Goal: Task Accomplishment & Management: Complete application form

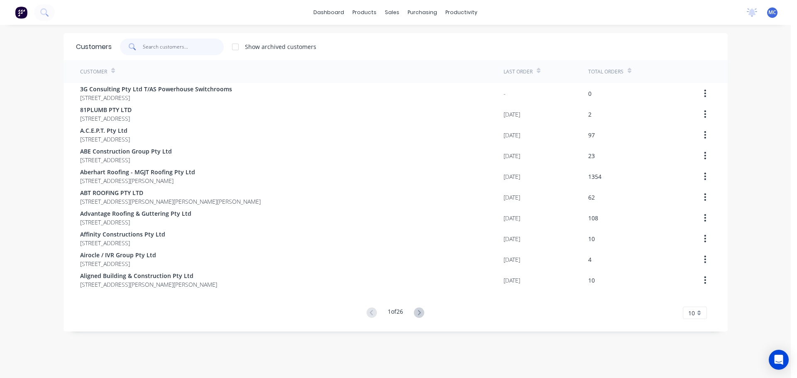
click at [157, 41] on input "text" at bounding box center [183, 47] width 81 height 17
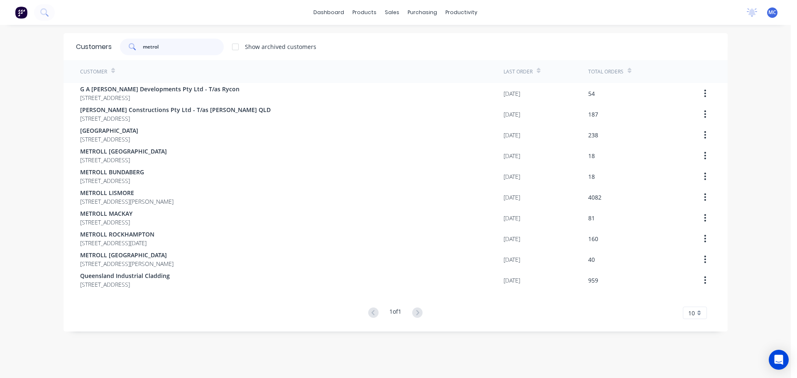
type input "metroll"
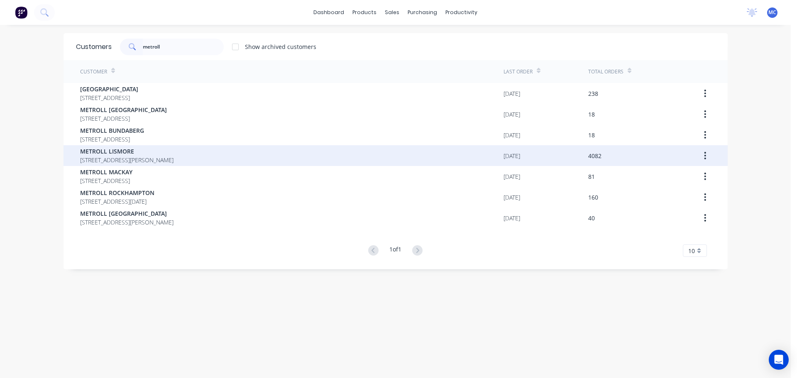
click at [110, 150] on span "METROLL LISMORE" at bounding box center [126, 151] width 93 height 9
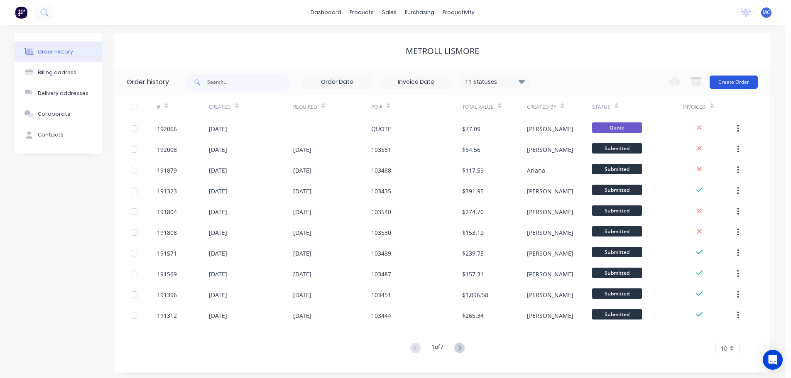
click at [738, 80] on button "Create Order" at bounding box center [733, 82] width 48 height 13
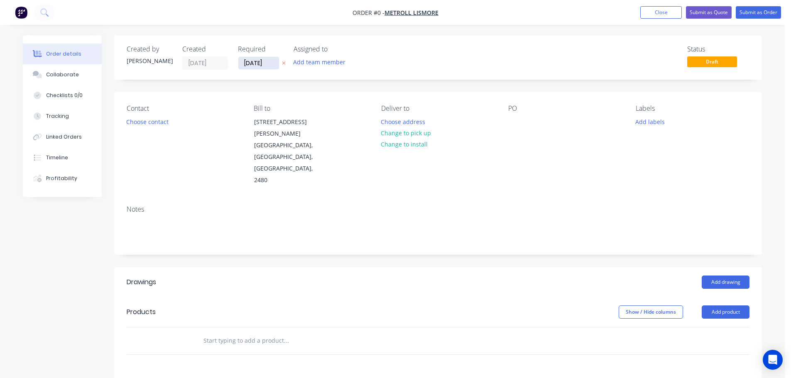
click at [256, 66] on input "[DATE]" at bounding box center [258, 63] width 41 height 12
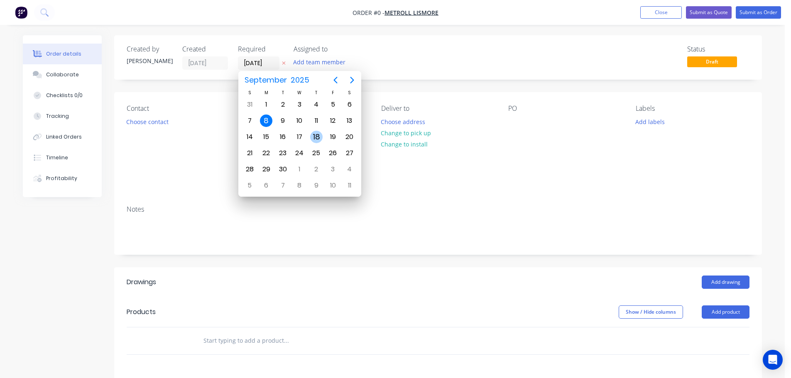
click at [317, 137] on div "18" at bounding box center [316, 137] width 12 height 12
type input "[DATE]"
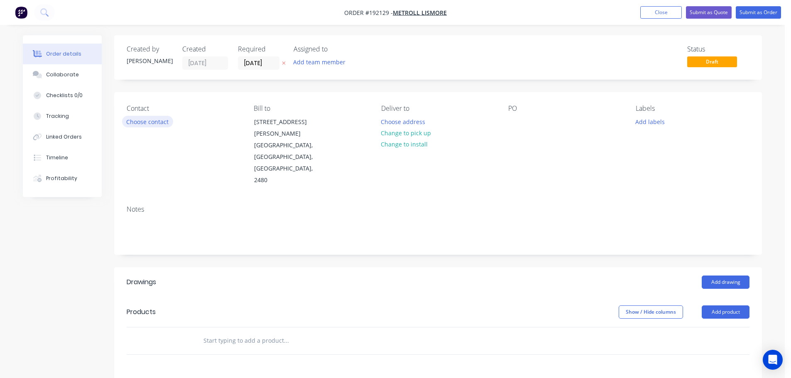
click at [140, 122] on button "Choose contact" at bounding box center [147, 121] width 51 height 11
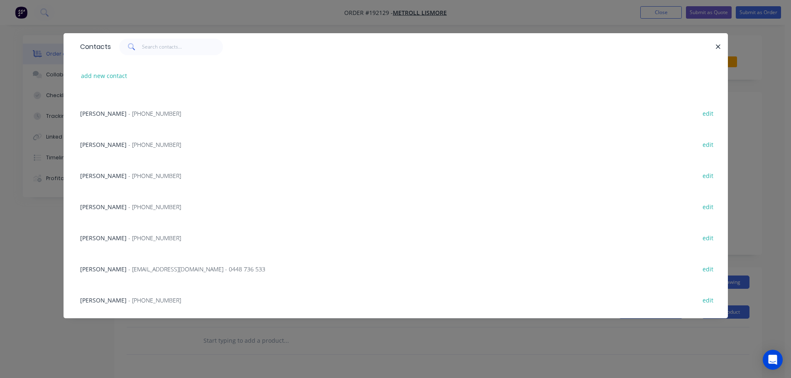
scroll to position [124, 0]
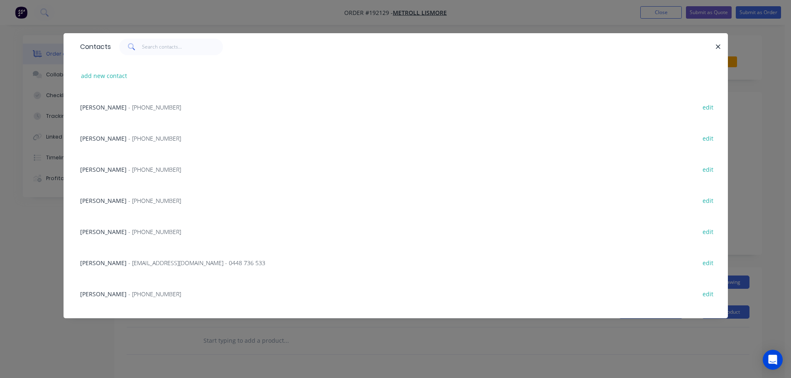
click at [128, 198] on span "- [PHONE_NUMBER]" at bounding box center [154, 201] width 53 height 8
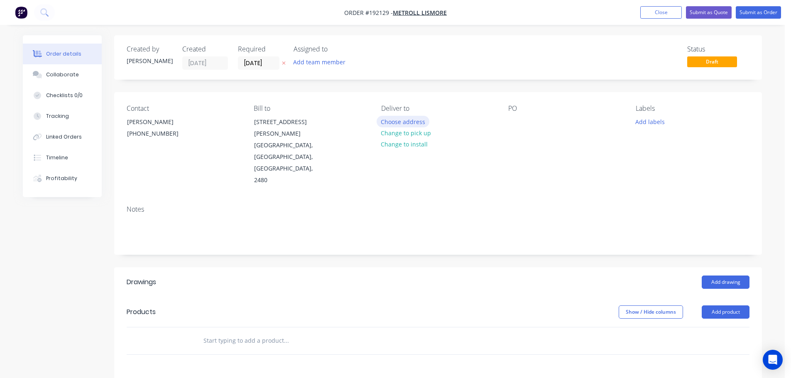
click at [406, 120] on button "Choose address" at bounding box center [402, 121] width 53 height 11
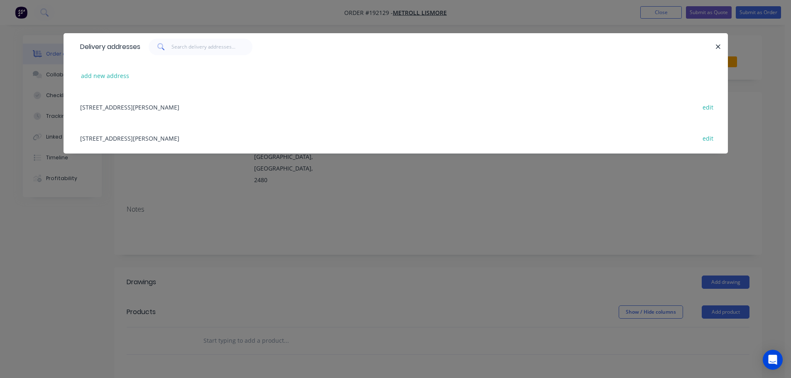
click at [152, 137] on div "[STREET_ADDRESS][PERSON_NAME] edit" at bounding box center [395, 137] width 639 height 31
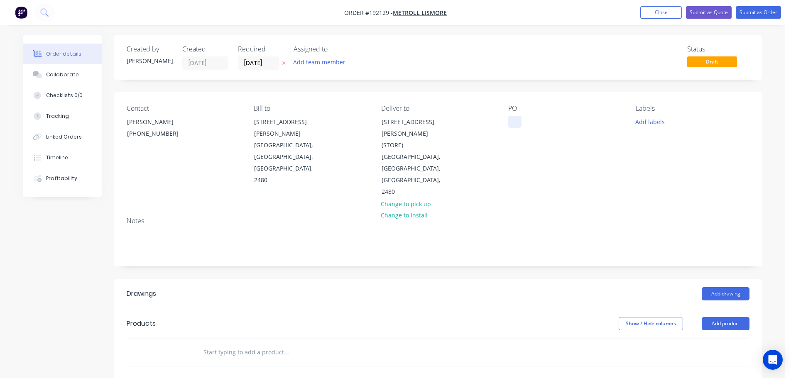
click at [516, 122] on div at bounding box center [514, 122] width 13 height 12
click at [726, 317] on button "Add product" at bounding box center [725, 323] width 48 height 13
click at [697, 339] on div "Product catalogue" at bounding box center [710, 345] width 64 height 12
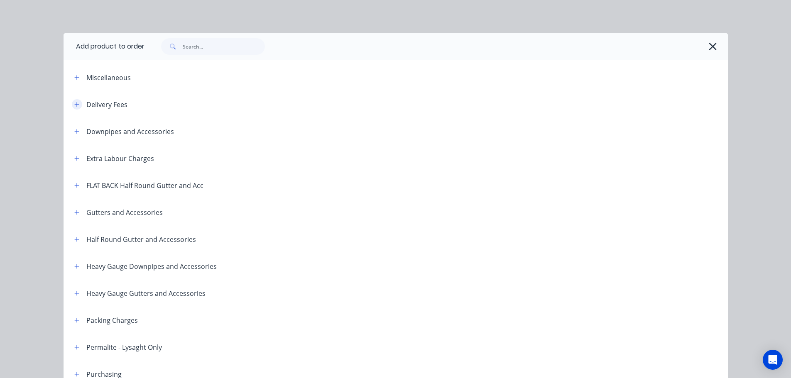
click at [76, 104] on button "button" at bounding box center [77, 104] width 10 height 10
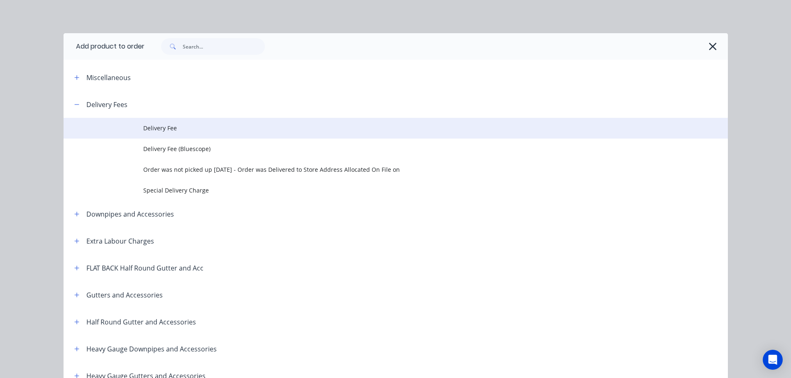
click at [158, 129] on span "Delivery Fee" at bounding box center [376, 128] width 467 height 9
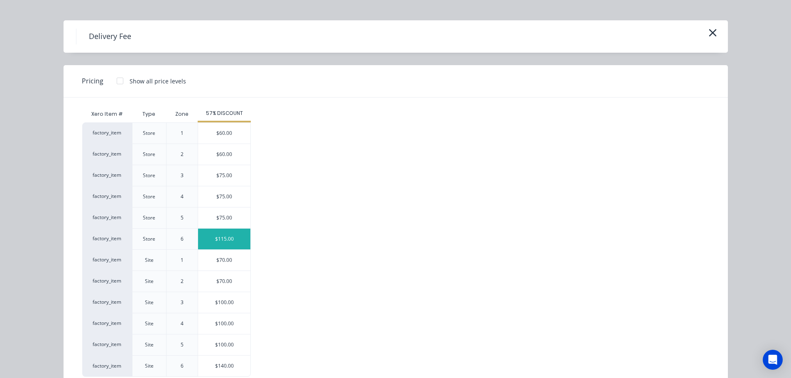
scroll to position [36, 0]
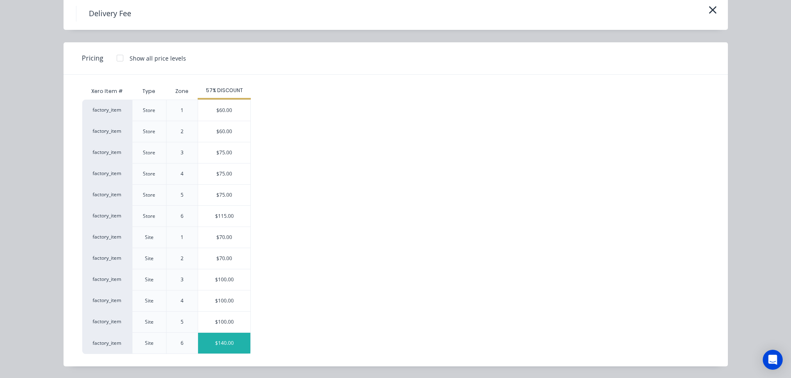
click at [225, 343] on div "$140.00" at bounding box center [224, 343] width 52 height 21
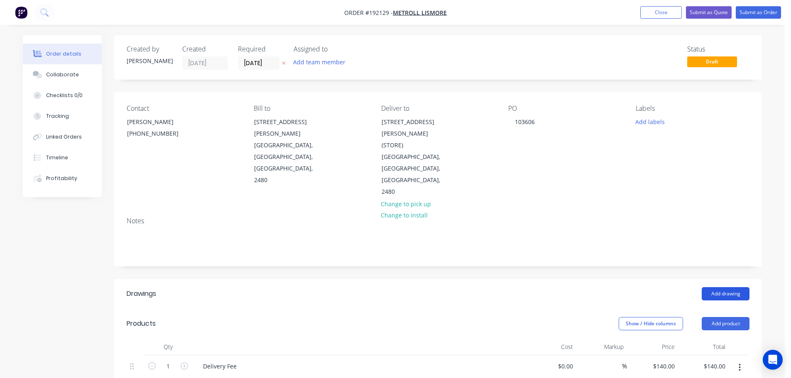
click at [730, 287] on button "Add drawing" at bounding box center [725, 293] width 48 height 13
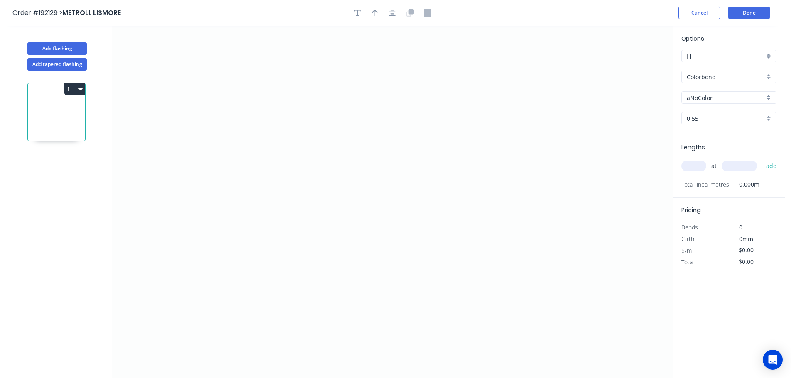
click at [704, 97] on input "aNoColor" at bounding box center [725, 97] width 78 height 9
click at [694, 138] on div "Surfmist" at bounding box center [728, 142] width 94 height 15
type input "Surfmist"
click at [695, 118] on input "0.55" at bounding box center [725, 118] width 78 height 9
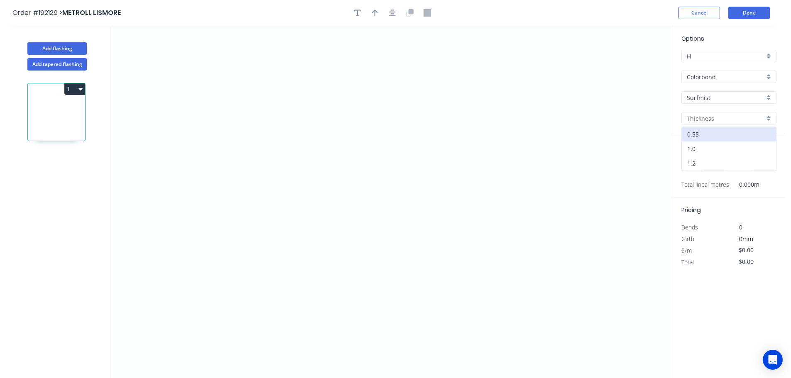
click at [697, 161] on div "1.2" at bounding box center [728, 163] width 94 height 15
type input "1.2"
click at [697, 164] on input "text" at bounding box center [693, 166] width 25 height 11
type input "3"
type input "6000"
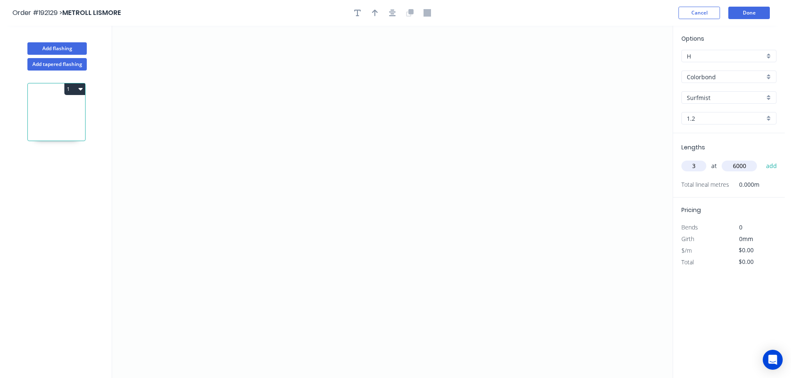
click at [762, 159] on button "add" at bounding box center [772, 166] width 20 height 14
click at [549, 91] on icon "0" at bounding box center [392, 202] width 560 height 352
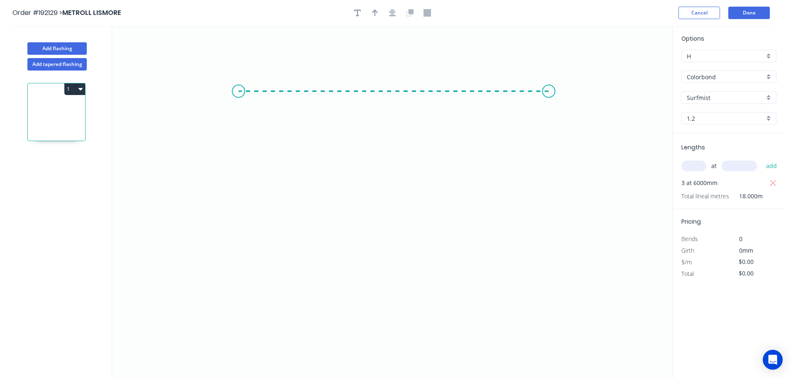
click at [238, 87] on icon "0" at bounding box center [392, 202] width 560 height 352
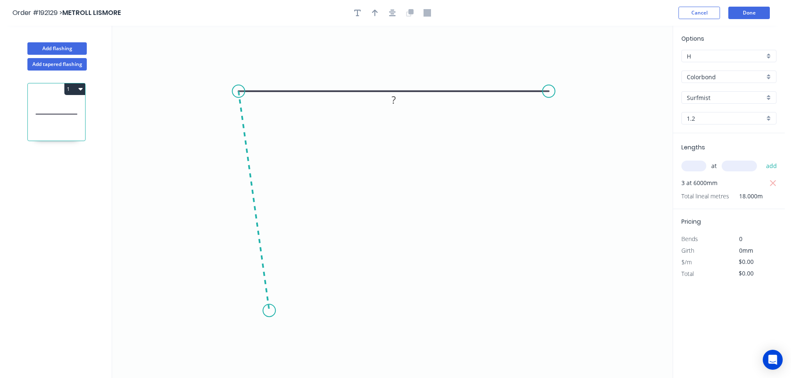
click at [269, 311] on icon "0 ?" at bounding box center [392, 202] width 560 height 352
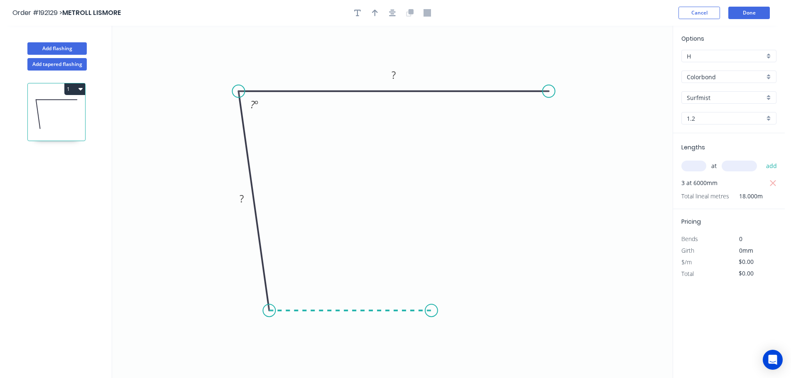
click at [431, 312] on icon "0 ? ? ? º" at bounding box center [392, 202] width 560 height 352
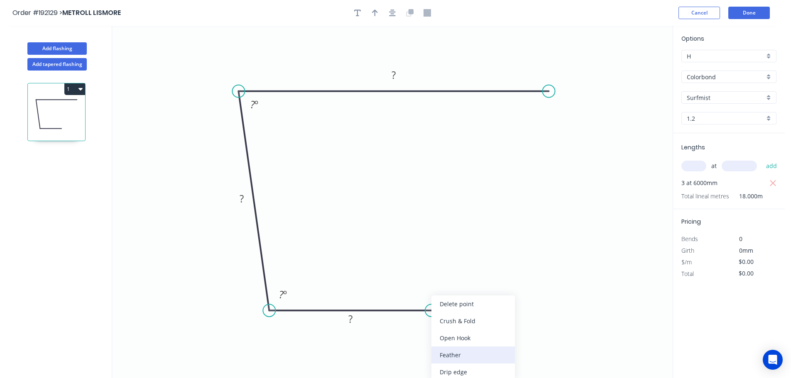
click at [449, 354] on div "Feather" at bounding box center [472, 355] width 83 height 17
click at [453, 346] on div "Flip bend" at bounding box center [472, 344] width 83 height 17
drag, startPoint x: 436, startPoint y: 287, endPoint x: 458, endPoint y: 259, distance: 35.8
click at [457, 260] on rect at bounding box center [441, 263] width 32 height 17
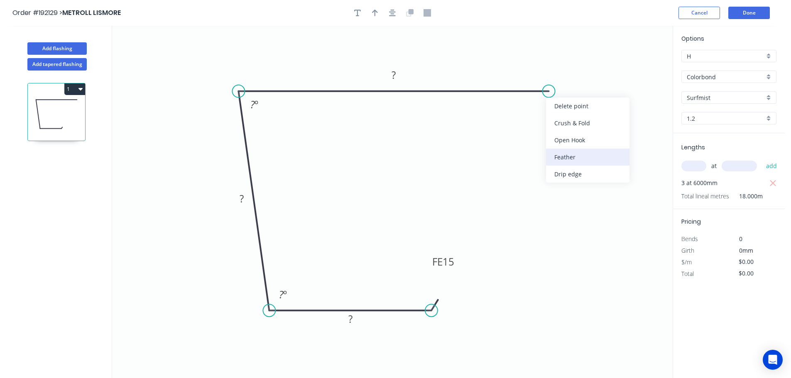
click at [564, 155] on div "Feather" at bounding box center [587, 157] width 83 height 17
drag, startPoint x: 576, startPoint y: 73, endPoint x: 572, endPoint y: 95, distance: 22.8
click at [572, 95] on icon "0 FE 15 ? ? FE 15 ? ? º ? º" at bounding box center [392, 202] width 560 height 352
drag, startPoint x: 570, startPoint y: 70, endPoint x: 577, endPoint y: 86, distance: 17.5
click at [576, 113] on icon "0 FE 15 ? ? FE 15 ? ? º ? º" at bounding box center [392, 202] width 560 height 352
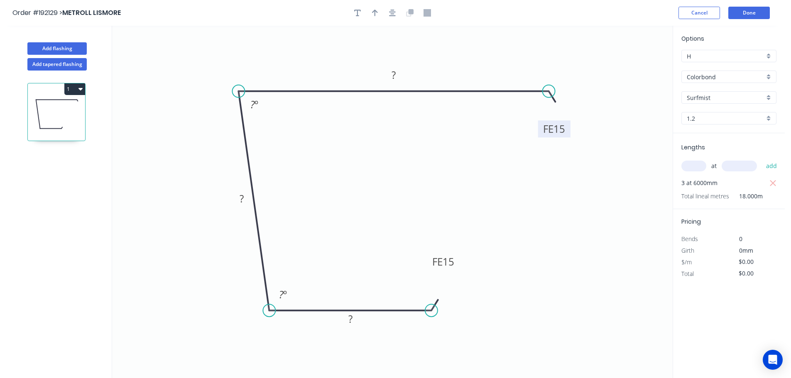
drag, startPoint x: 573, startPoint y: 72, endPoint x: 567, endPoint y: 131, distance: 58.8
click at [567, 131] on rect at bounding box center [554, 128] width 32 height 17
click at [559, 127] on tspan "15" at bounding box center [559, 129] width 12 height 14
type input "$27.24"
type input "$490.32"
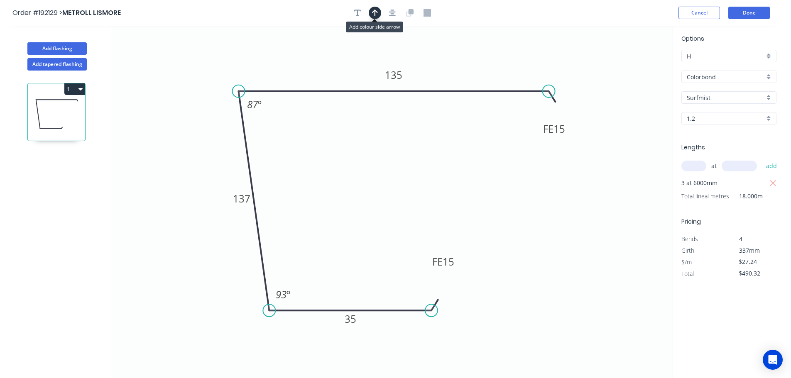
click at [372, 15] on icon "button" at bounding box center [375, 12] width 6 height 7
drag, startPoint x: 629, startPoint y: 66, endPoint x: 183, endPoint y: 89, distance: 446.3
click at [183, 89] on icon at bounding box center [183, 79] width 7 height 27
click at [751, 10] on button "Done" at bounding box center [748, 13] width 41 height 12
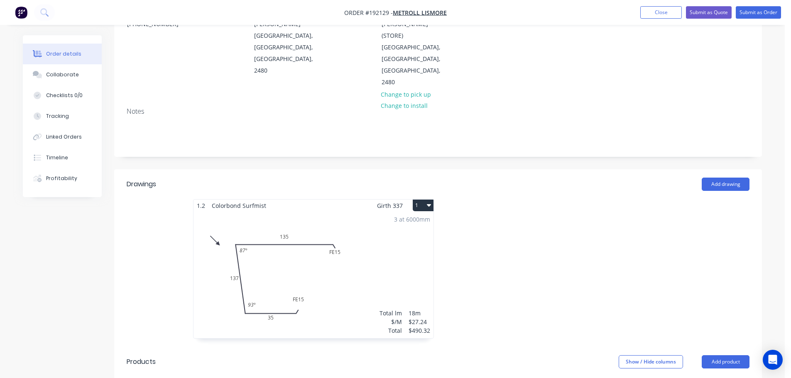
scroll to position [124, 0]
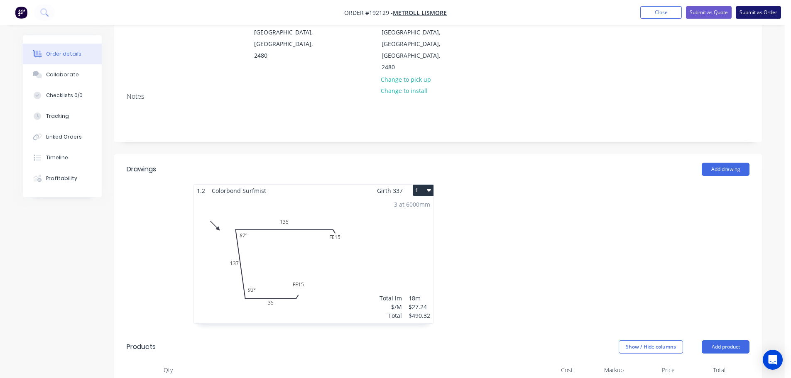
click at [750, 12] on button "Submit as Order" at bounding box center [757, 12] width 45 height 12
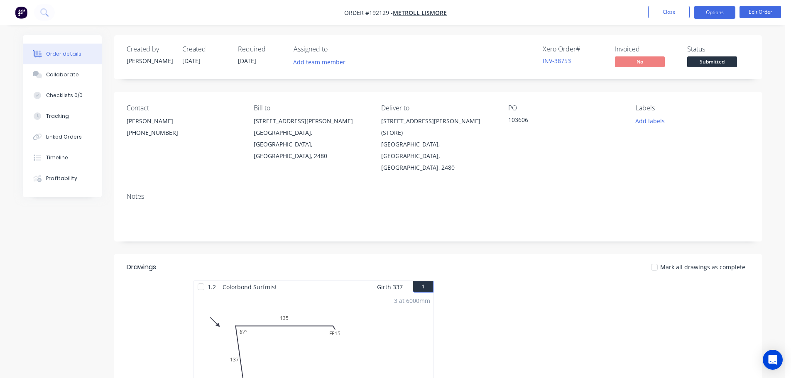
click at [727, 11] on button "Options" at bounding box center [713, 12] width 41 height 13
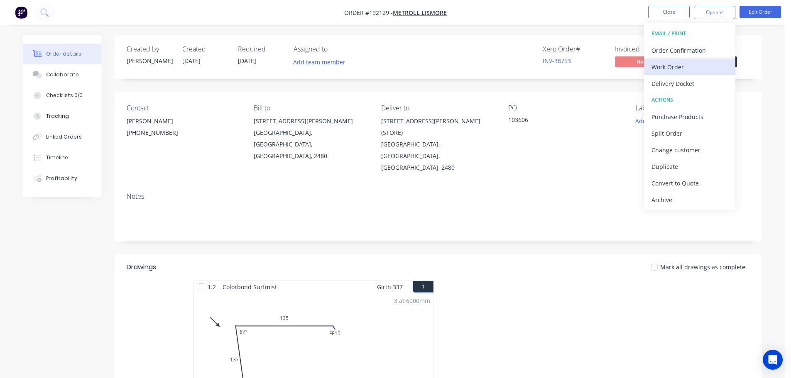
click at [673, 62] on div "Work Order" at bounding box center [689, 67] width 76 height 12
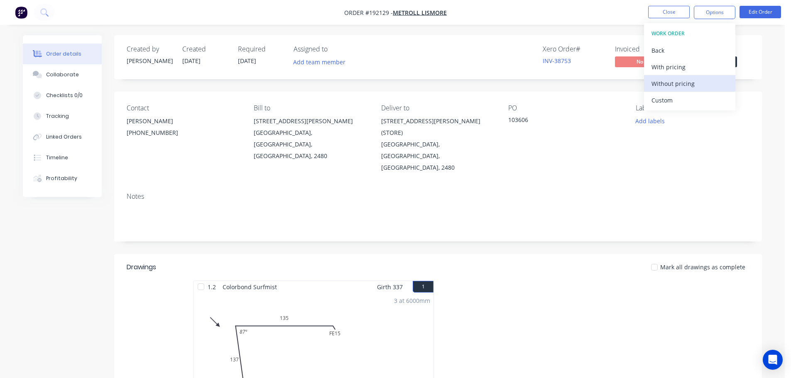
click at [671, 87] on div "Without pricing" at bounding box center [689, 84] width 76 height 12
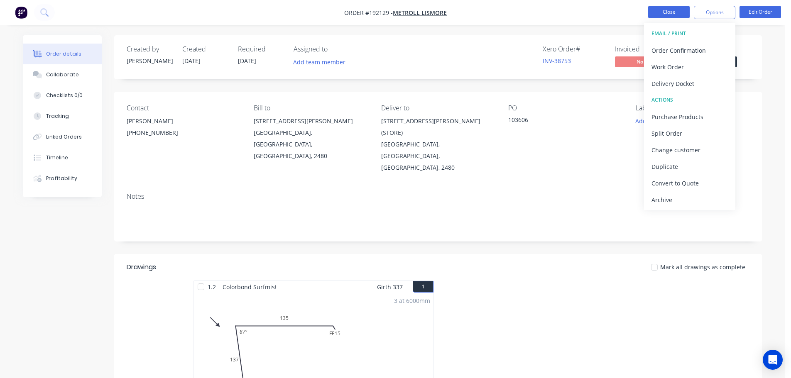
click at [668, 11] on button "Close" at bounding box center [668, 12] width 41 height 12
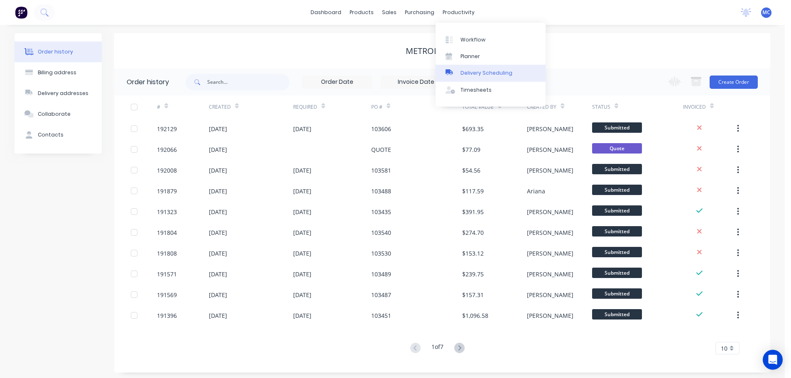
click at [474, 72] on div "Delivery Scheduling" at bounding box center [486, 72] width 52 height 7
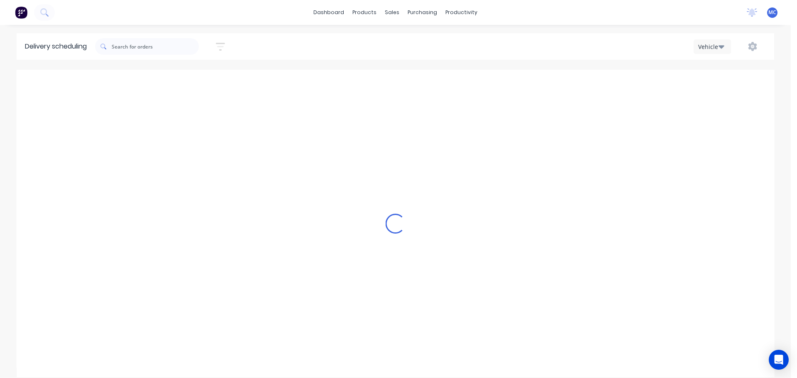
scroll to position [0, 0]
drag, startPoint x: 224, startPoint y: 46, endPoint x: 185, endPoint y: 62, distance: 42.0
click at [223, 46] on icon "button" at bounding box center [220, 46] width 9 height 10
click at [178, 75] on input at bounding box center [182, 78] width 77 height 12
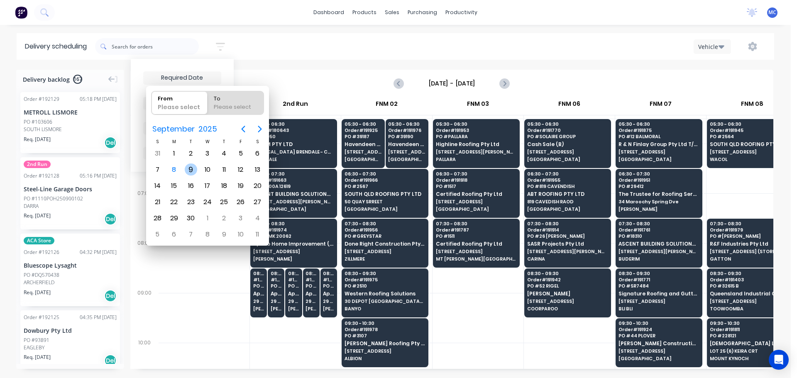
click at [192, 168] on div "9" at bounding box center [191, 170] width 12 height 12
type input "[DATE]"
radio input "false"
radio input "true"
click at [192, 168] on div "9" at bounding box center [191, 170] width 12 height 12
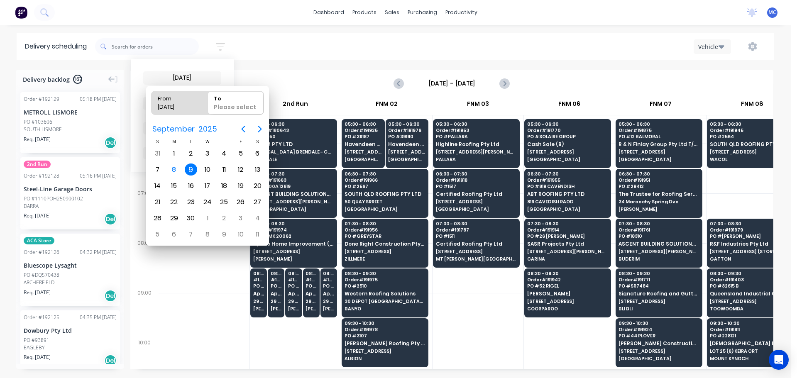
type input "[DATE] - [DATE]"
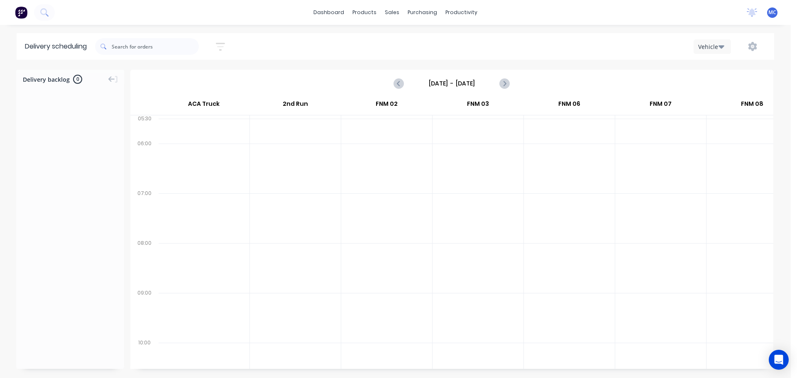
click at [462, 76] on div "[DATE] - [DATE]" at bounding box center [451, 84] width 641 height 26
click at [461, 81] on input "[DATE] - [DATE]" at bounding box center [451, 83] width 82 height 12
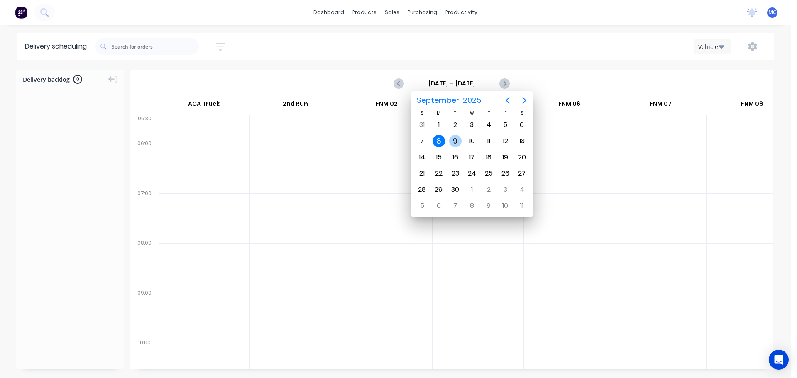
click at [452, 140] on div "9" at bounding box center [455, 141] width 12 height 12
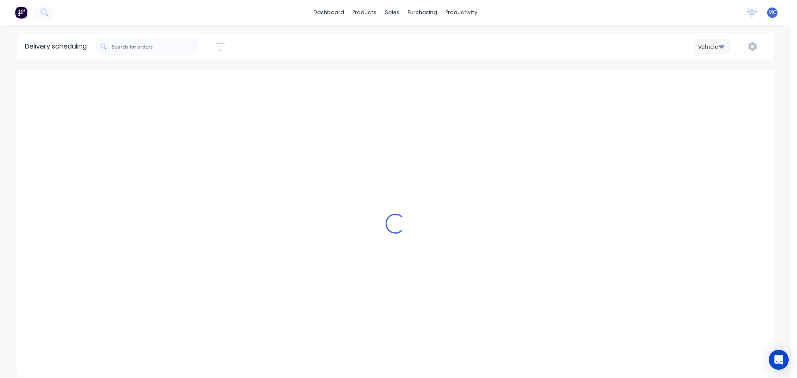
type input "[DATE] - [DATE]"
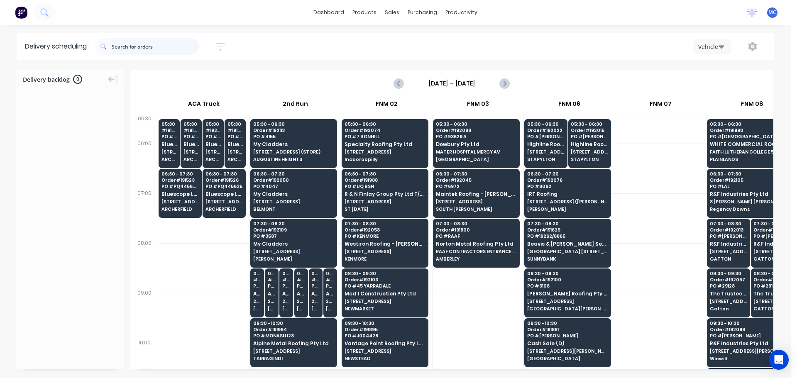
click at [142, 46] on input "text" at bounding box center [155, 46] width 87 height 17
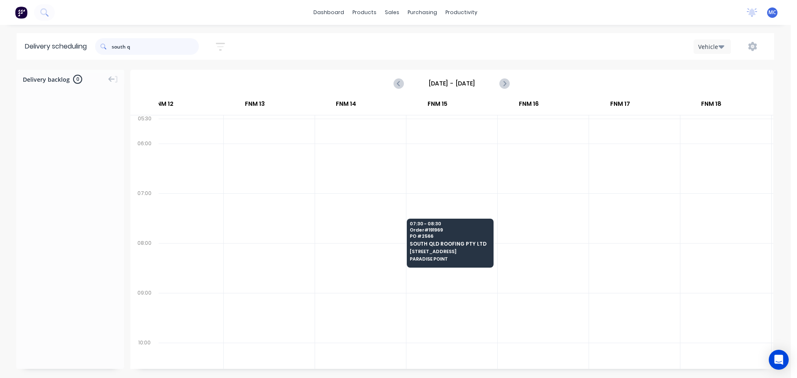
scroll to position [0, 863]
type input "south q"
drag, startPoint x: 135, startPoint y: 47, endPoint x: 83, endPoint y: 46, distance: 51.9
click at [83, 46] on header "Delivery scheduling south q [DATE] - [DATE] Sort by Most recent Created date Re…" at bounding box center [395, 46] width 757 height 27
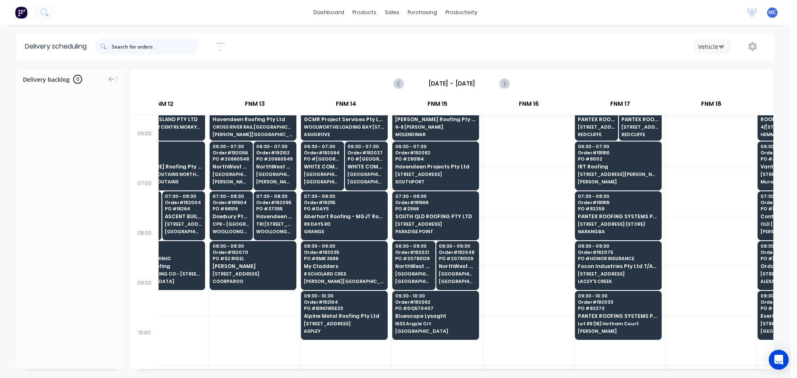
scroll to position [41, 863]
